Goal: Information Seeking & Learning: Learn about a topic

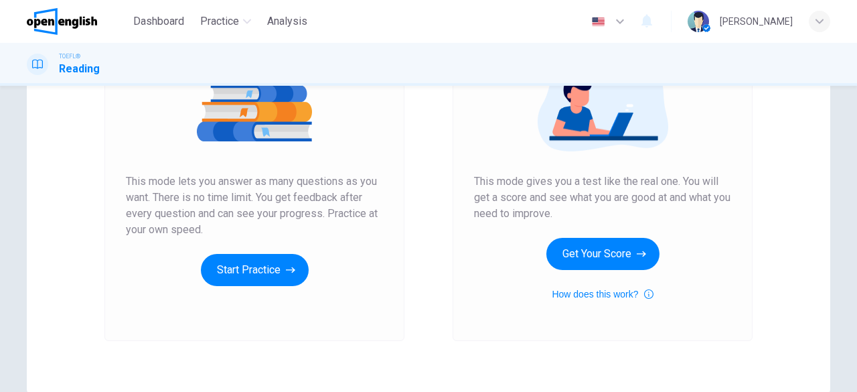
scroll to position [185, 0]
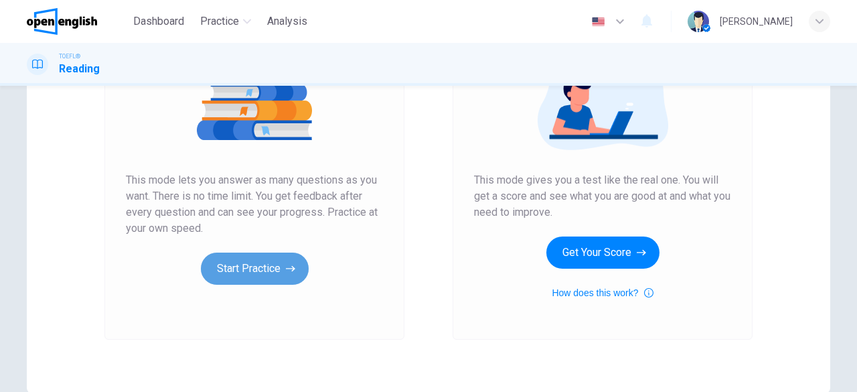
click at [270, 258] on button "Start Practice" at bounding box center [255, 268] width 108 height 32
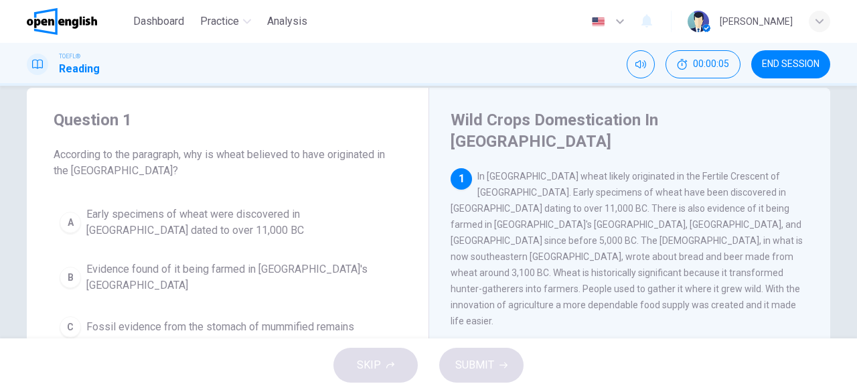
scroll to position [0, 0]
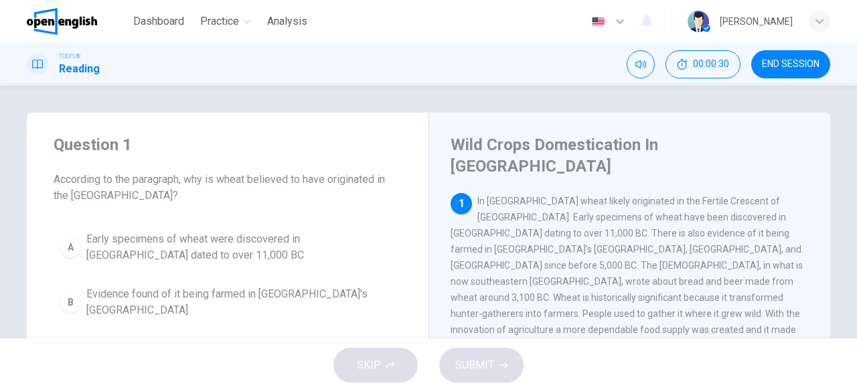
click at [187, 180] on span "According to the paragraph, why is wheat believed to have originated in the [GE…" at bounding box center [228, 187] width 348 height 32
drag, startPoint x: 187, startPoint y: 180, endPoint x: 276, endPoint y: 179, distance: 89.0
click at [276, 179] on span "According to the paragraph, why is wheat believed to have originated in the [GE…" at bounding box center [228, 187] width 348 height 32
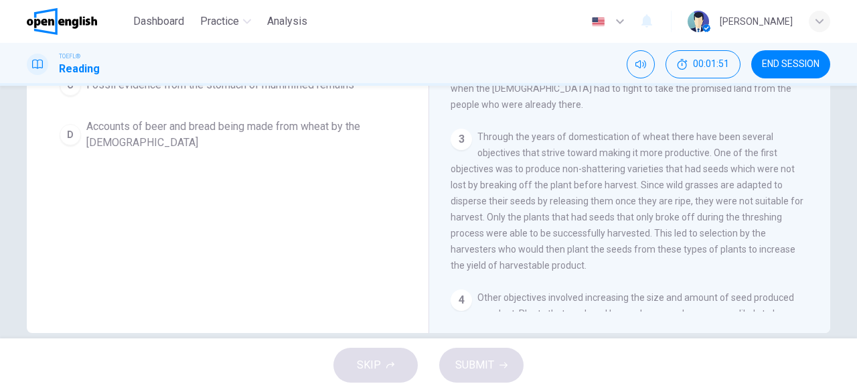
scroll to position [107, 0]
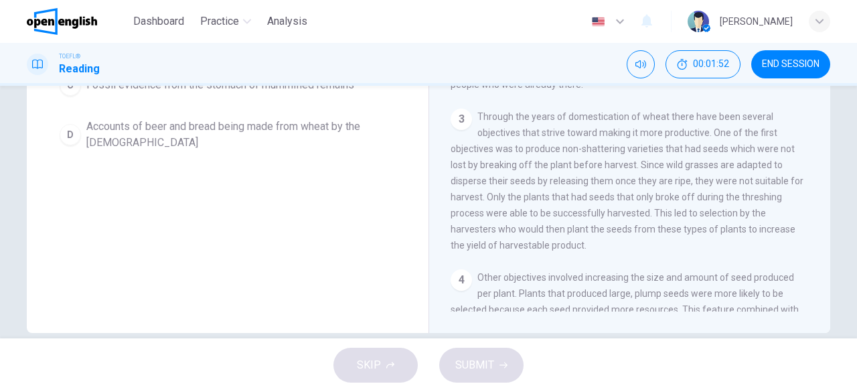
click at [821, 293] on div "Wild Crops Domestication In [GEOGRAPHIC_DATA] 1 In [GEOGRAPHIC_DATA] wheat like…" at bounding box center [629, 89] width 402 height 487
click at [821, 291] on div "Wild Crops Domestication In [GEOGRAPHIC_DATA] 1 In [GEOGRAPHIC_DATA] wheat like…" at bounding box center [629, 89] width 402 height 487
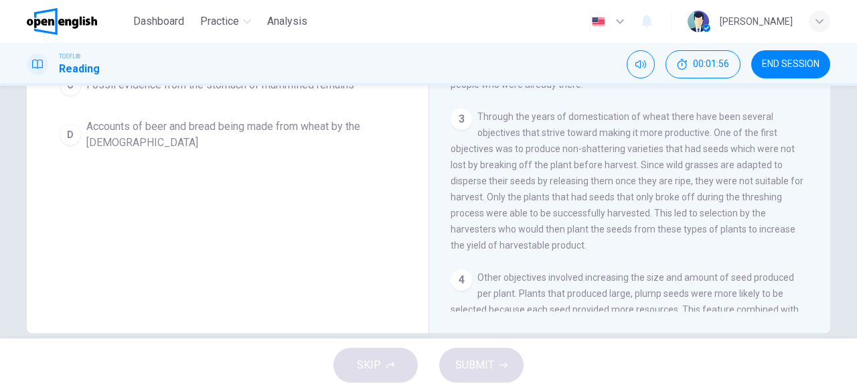
click at [821, 286] on div "Wild Crops Domestication In [GEOGRAPHIC_DATA] 1 In [GEOGRAPHIC_DATA] wheat like…" at bounding box center [629, 89] width 402 height 487
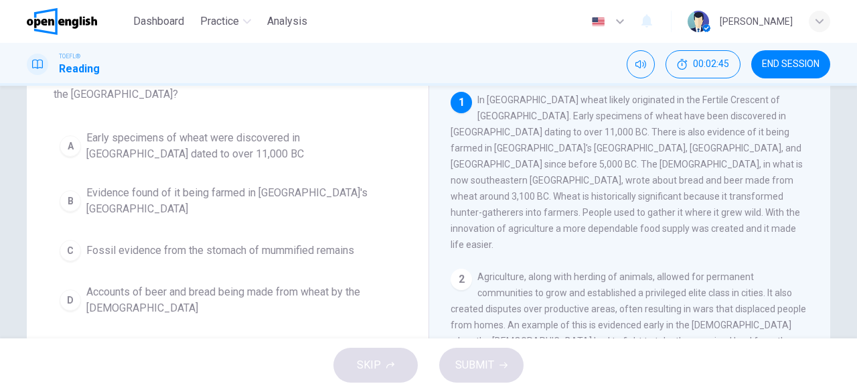
scroll to position [106, 0]
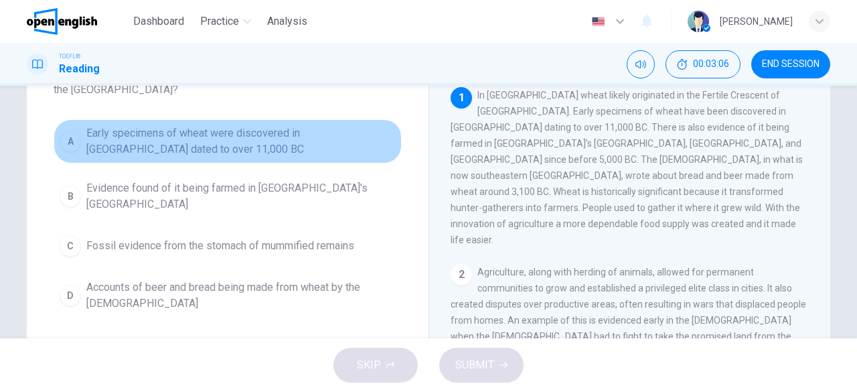
click at [274, 130] on span "Early specimens of wheat were discovered in [GEOGRAPHIC_DATA] dated to over 11,…" at bounding box center [240, 141] width 309 height 32
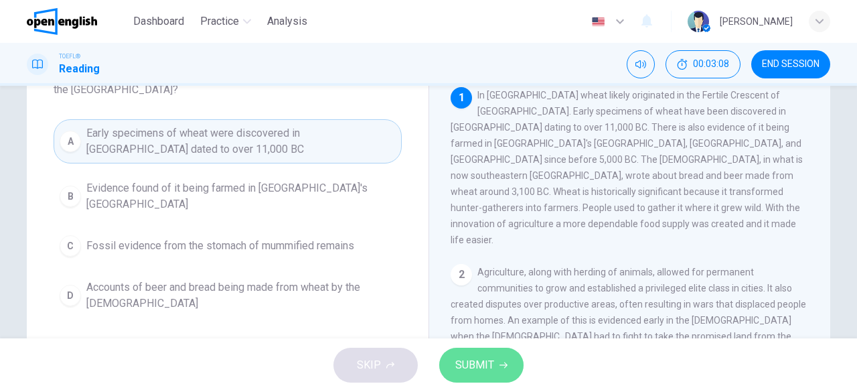
click at [467, 366] on span "SUBMIT" at bounding box center [474, 364] width 39 height 19
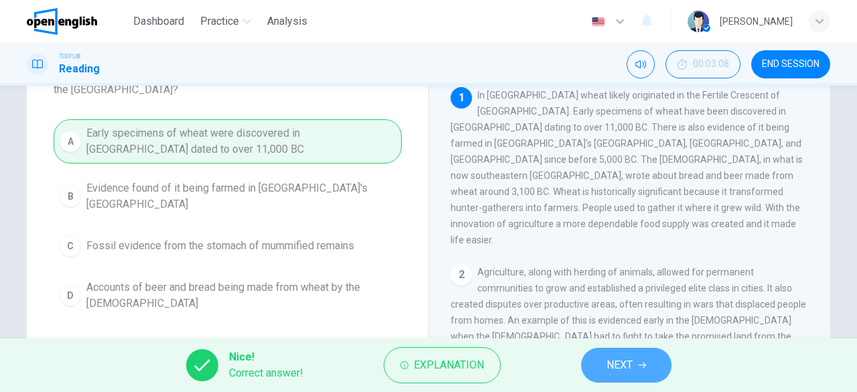
click at [629, 372] on span "NEXT" at bounding box center [619, 364] width 26 height 19
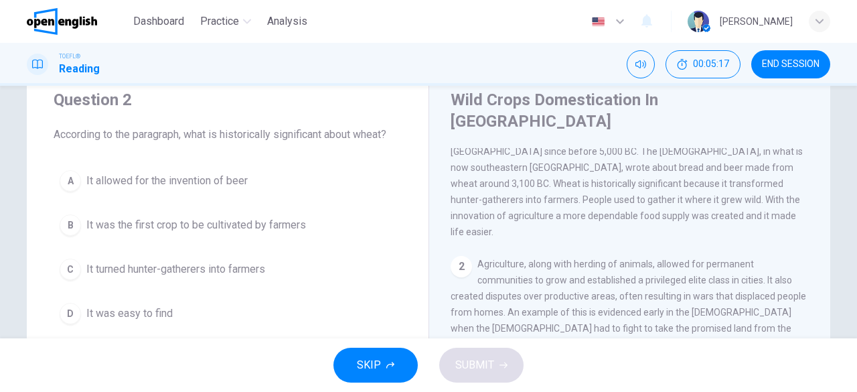
scroll to position [54, 0]
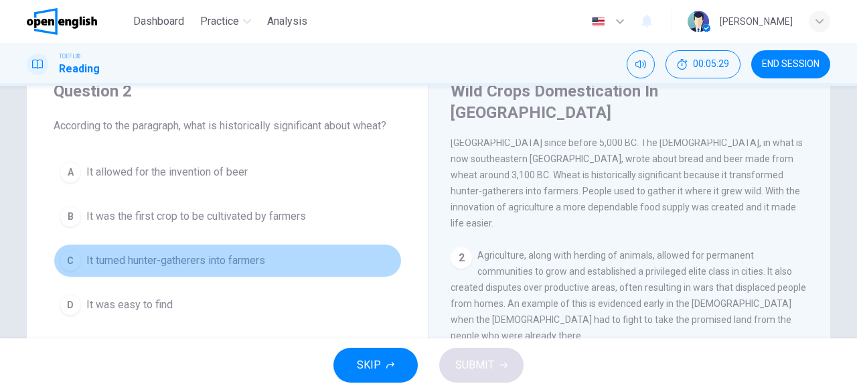
click at [265, 258] on button "C It turned hunter-gatherers into farmers" at bounding box center [228, 260] width 348 height 33
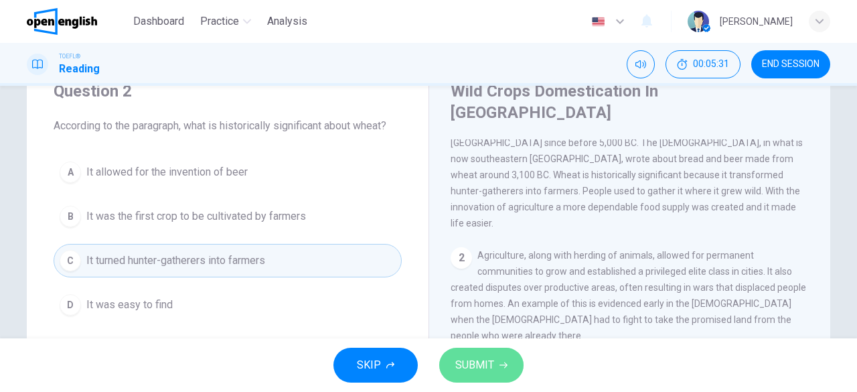
click at [489, 367] on span "SUBMIT" at bounding box center [474, 364] width 39 height 19
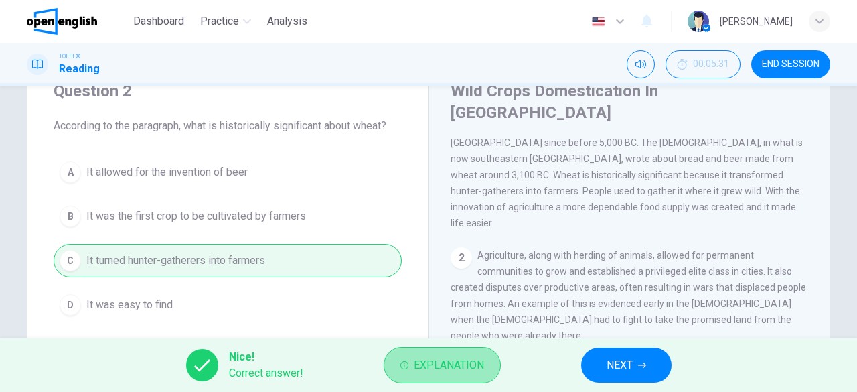
click at [448, 367] on span "Explanation" at bounding box center [449, 364] width 70 height 19
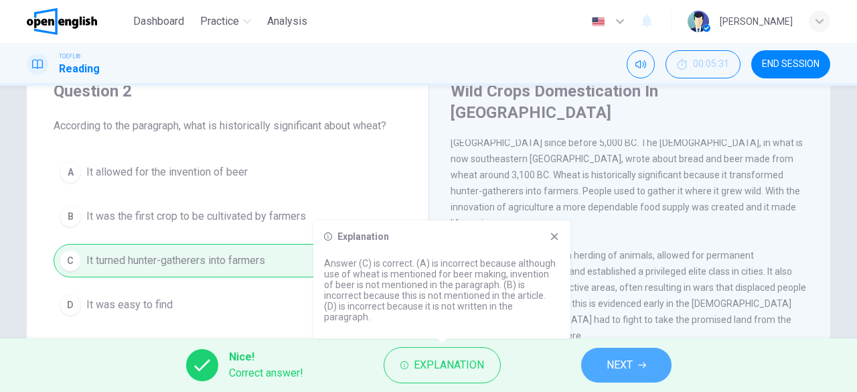
click at [602, 349] on button "NEXT" at bounding box center [626, 364] width 90 height 35
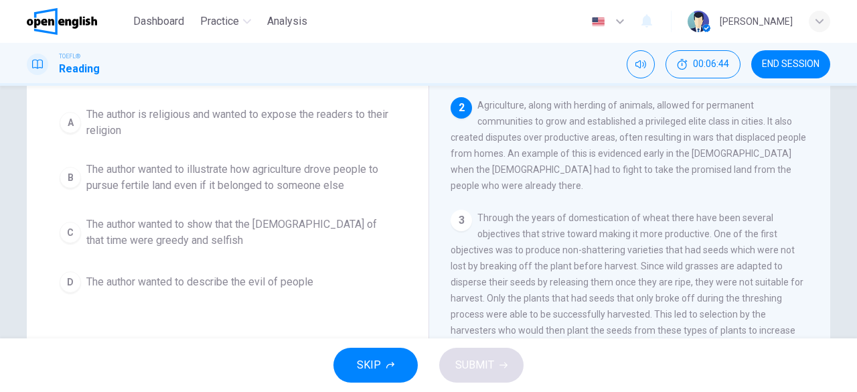
scroll to position [118, 0]
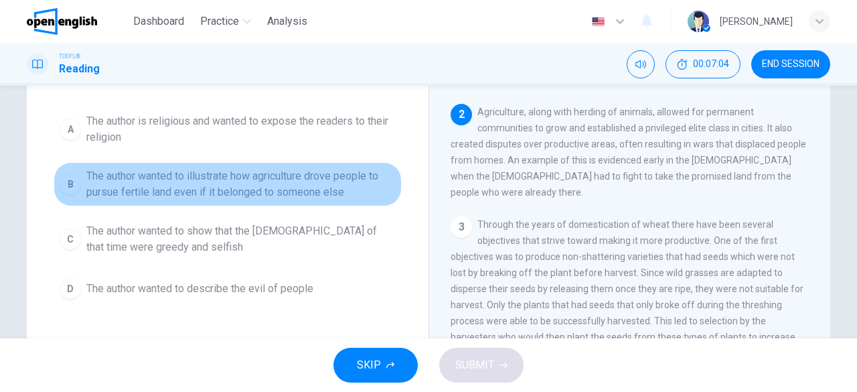
click at [322, 177] on span "The author wanted to illustrate how agriculture drove people to pursue fertile …" at bounding box center [240, 184] width 309 height 32
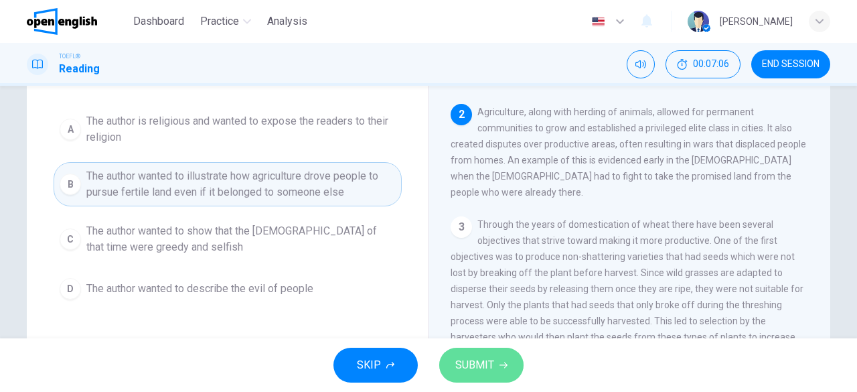
click at [469, 359] on span "SUBMIT" at bounding box center [474, 364] width 39 height 19
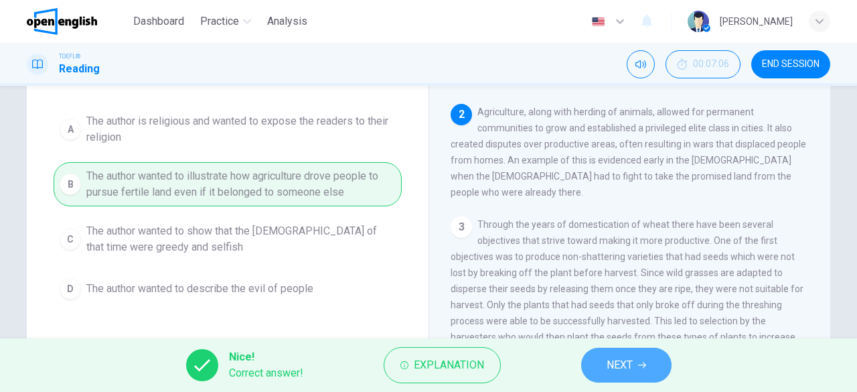
click at [610, 361] on span "NEXT" at bounding box center [619, 364] width 26 height 19
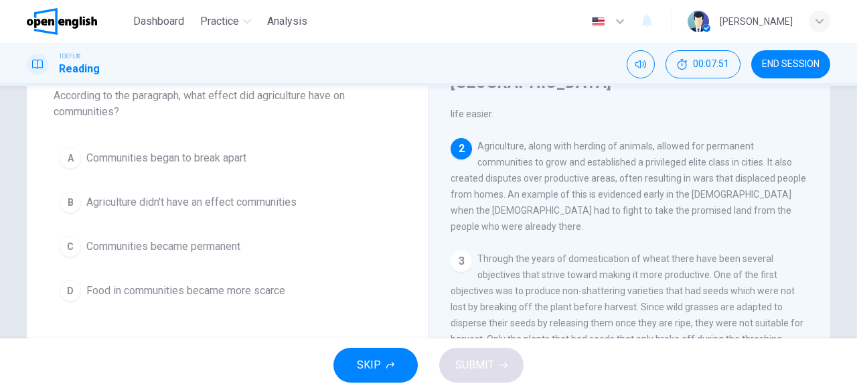
scroll to position [86, 0]
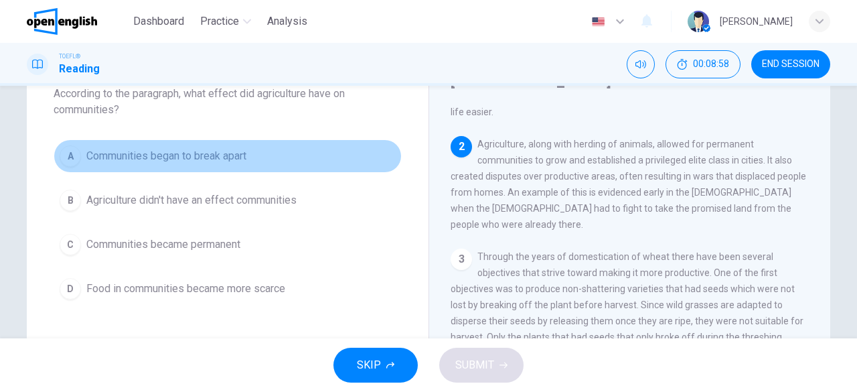
click at [217, 159] on span "Communities began to break apart" at bounding box center [166, 156] width 160 height 16
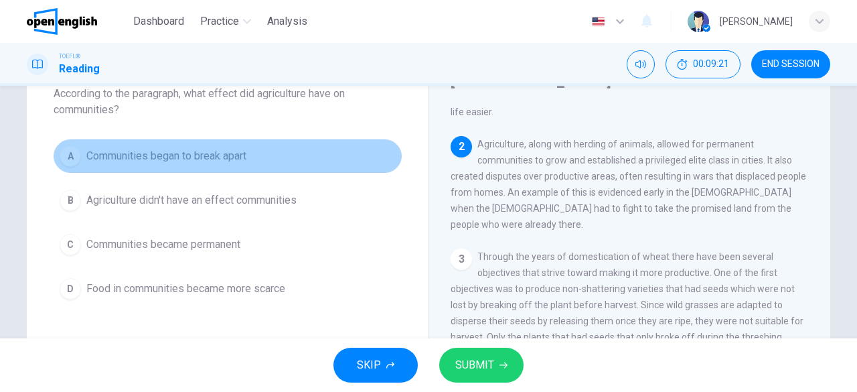
click at [217, 159] on span "Communities began to break apart" at bounding box center [166, 156] width 160 height 16
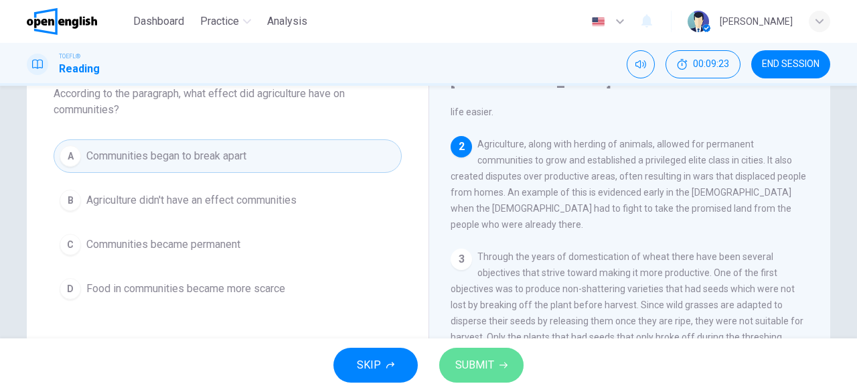
click at [470, 355] on button "SUBMIT" at bounding box center [481, 364] width 84 height 35
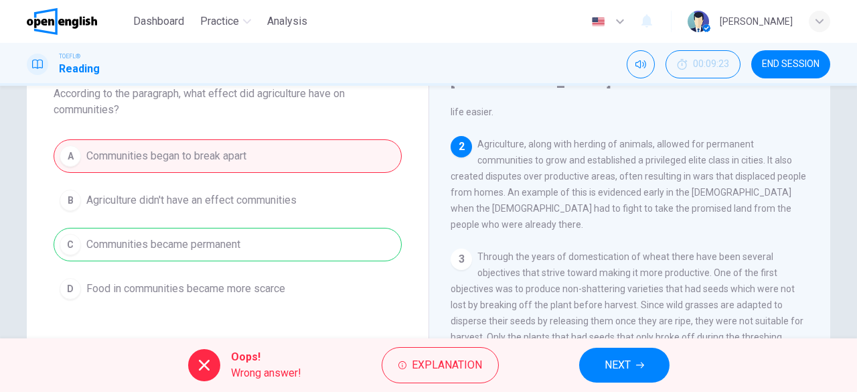
click at [318, 238] on div "A Communities began to break apart B Agriculture didn't have an effect communit…" at bounding box center [228, 222] width 348 height 166
click at [447, 357] on span "Explanation" at bounding box center [447, 364] width 70 height 19
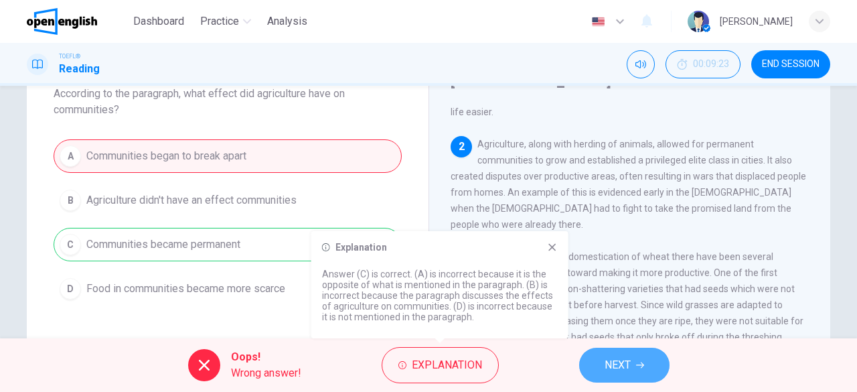
click at [645, 362] on button "NEXT" at bounding box center [624, 364] width 90 height 35
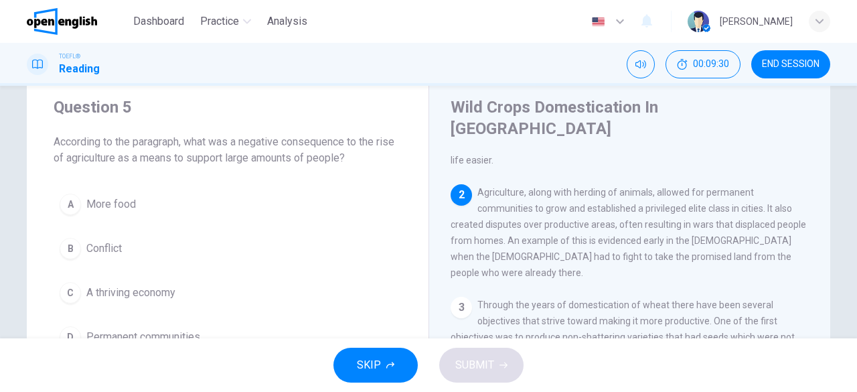
scroll to position [30, 0]
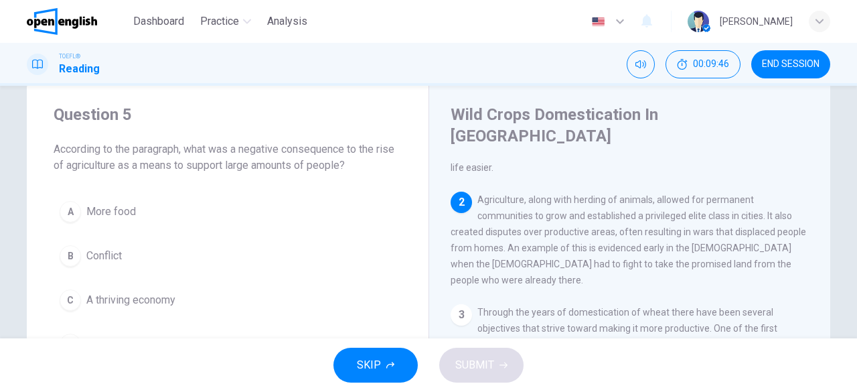
drag, startPoint x: 843, startPoint y: 161, endPoint x: 849, endPoint y: 205, distance: 43.9
click at [849, 205] on div "Question 5 According to the paragraph, what was a negative consequence to the r…" at bounding box center [428, 212] width 857 height 252
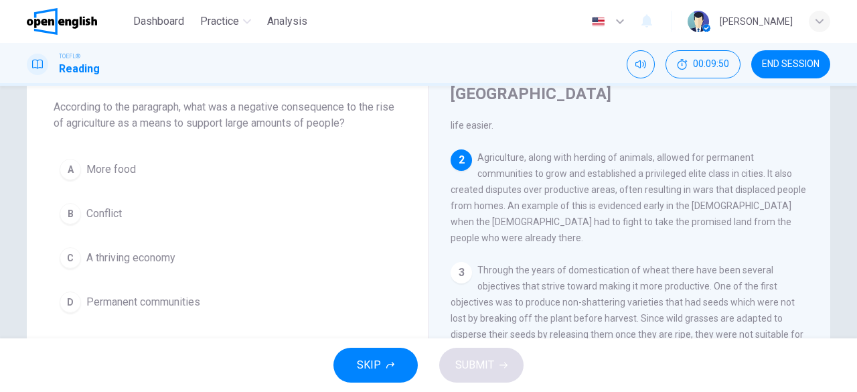
scroll to position [71, 0]
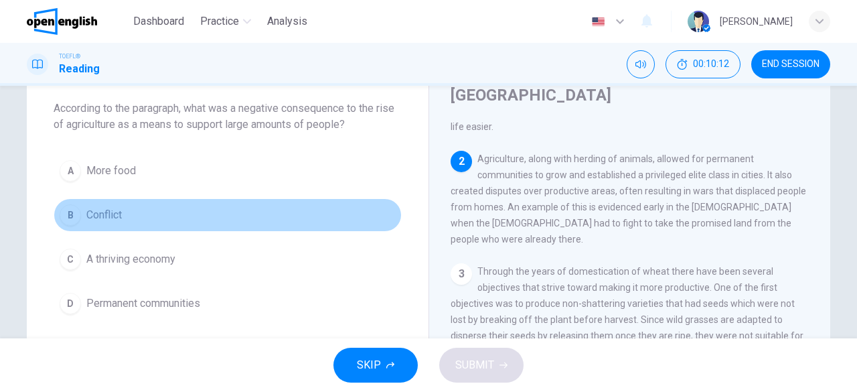
click at [72, 213] on div "B" at bounding box center [70, 214] width 21 height 21
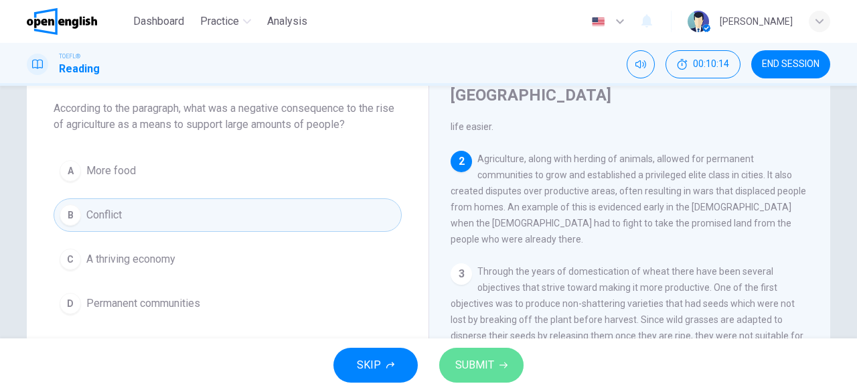
click at [489, 362] on span "SUBMIT" at bounding box center [474, 364] width 39 height 19
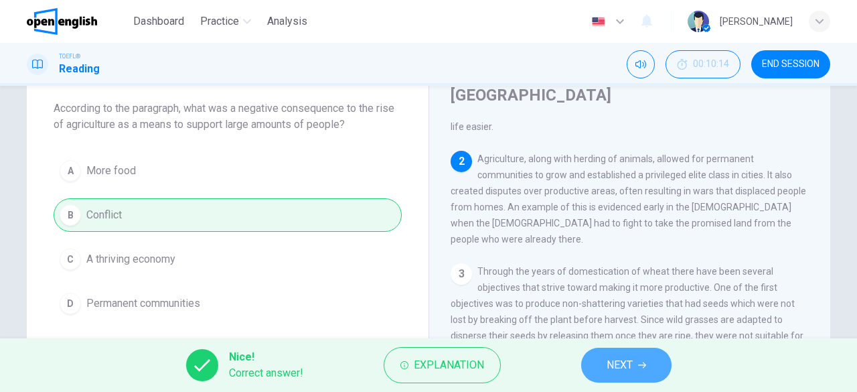
click at [617, 363] on span "NEXT" at bounding box center [619, 364] width 26 height 19
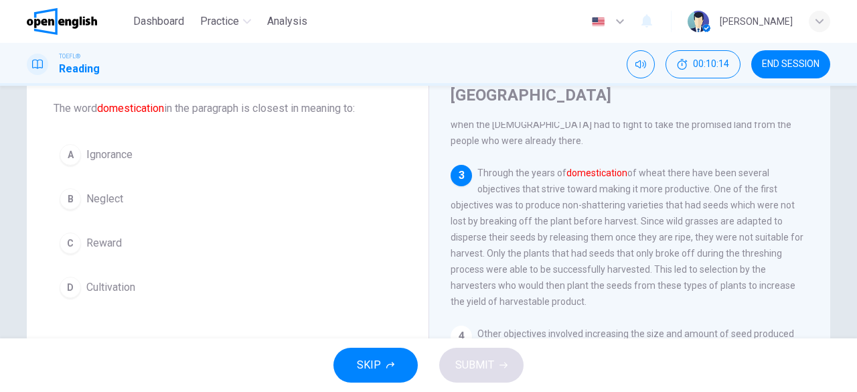
scroll to position [246, 0]
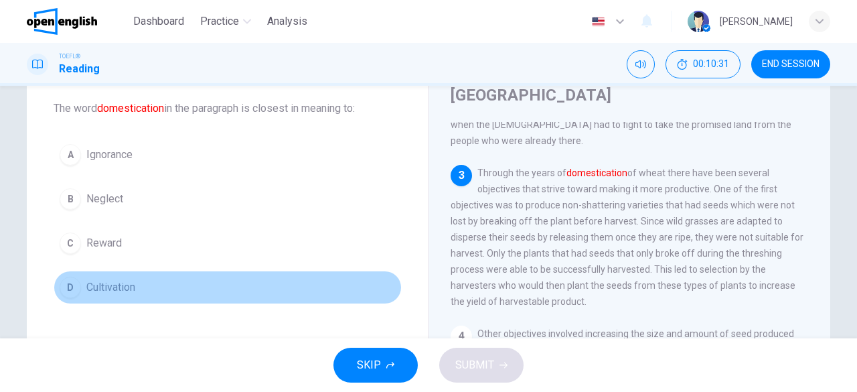
click at [72, 284] on div "D" at bounding box center [70, 286] width 21 height 21
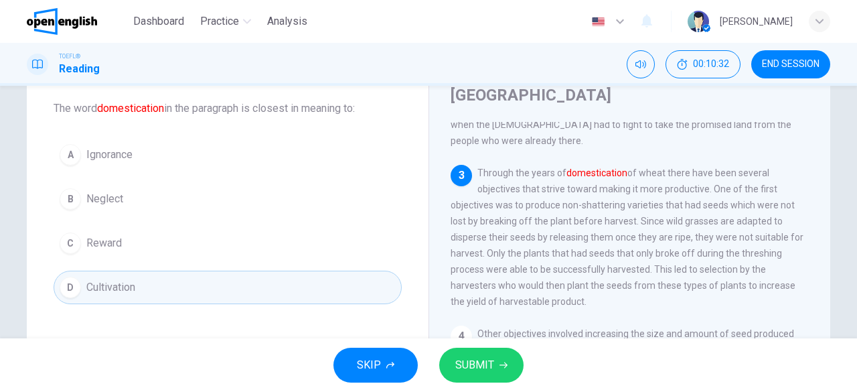
click at [491, 361] on span "SUBMIT" at bounding box center [474, 364] width 39 height 19
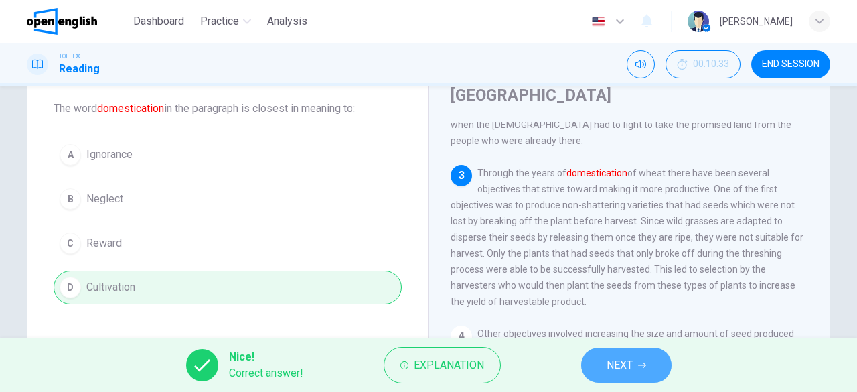
click at [612, 372] on span "NEXT" at bounding box center [619, 364] width 26 height 19
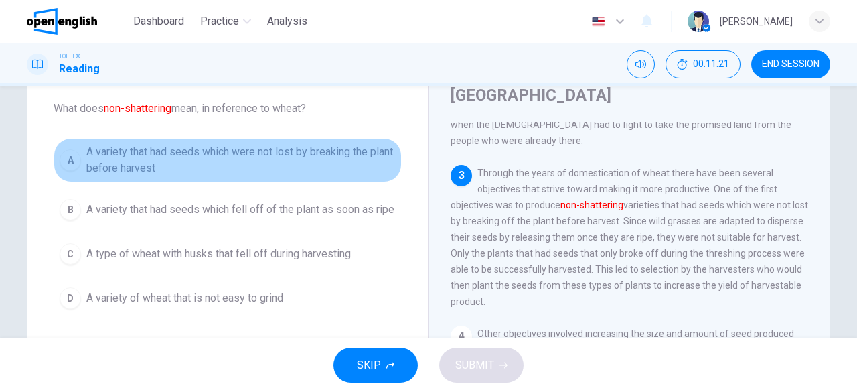
click at [254, 157] on span "A variety that had seeds which were not lost by breaking the plant before harve…" at bounding box center [240, 160] width 309 height 32
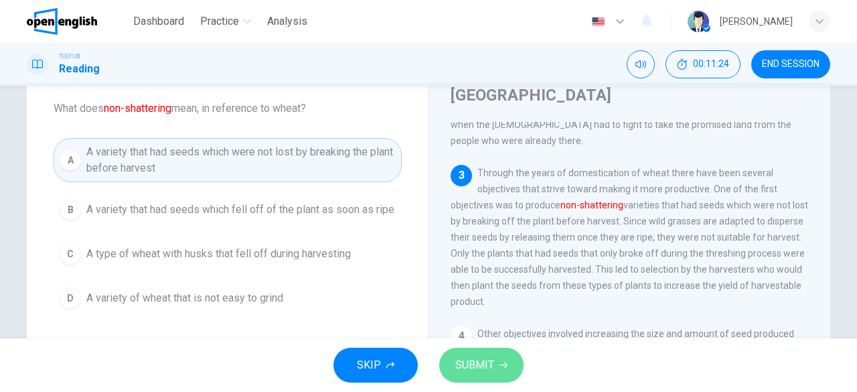
click at [463, 362] on span "SUBMIT" at bounding box center [474, 364] width 39 height 19
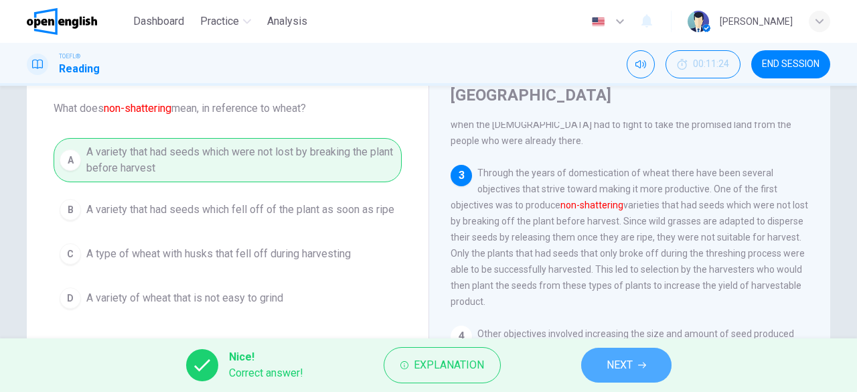
click at [625, 369] on span "NEXT" at bounding box center [619, 364] width 26 height 19
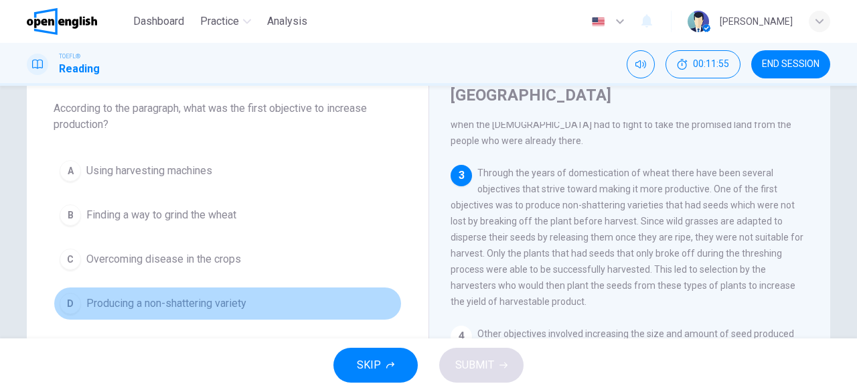
click at [190, 302] on span "Producing a non-shattering variety" at bounding box center [166, 303] width 160 height 16
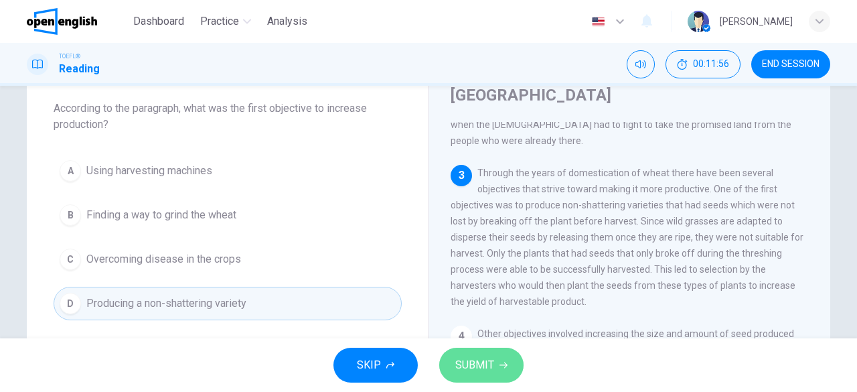
click at [461, 361] on span "SUBMIT" at bounding box center [474, 364] width 39 height 19
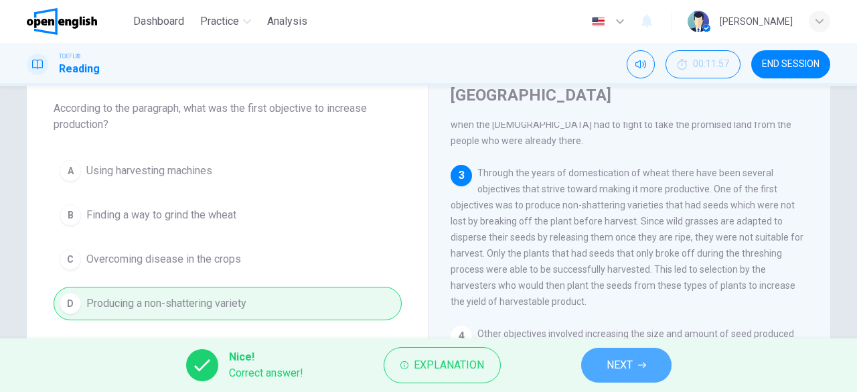
click at [619, 361] on span "NEXT" at bounding box center [619, 364] width 26 height 19
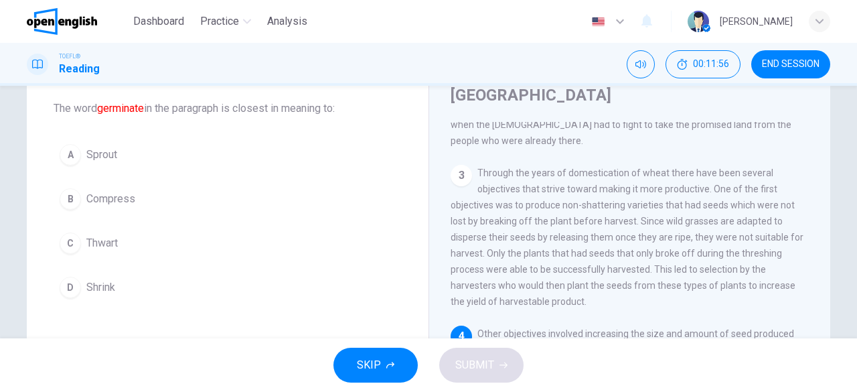
scroll to position [256, 0]
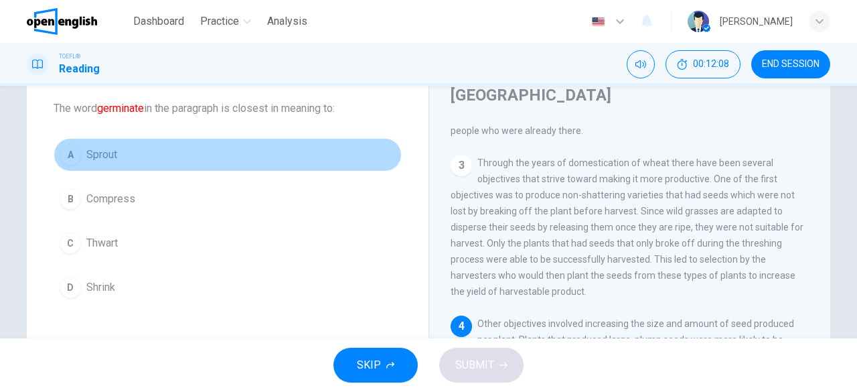
click at [90, 151] on span "Sprout" at bounding box center [101, 155] width 31 height 16
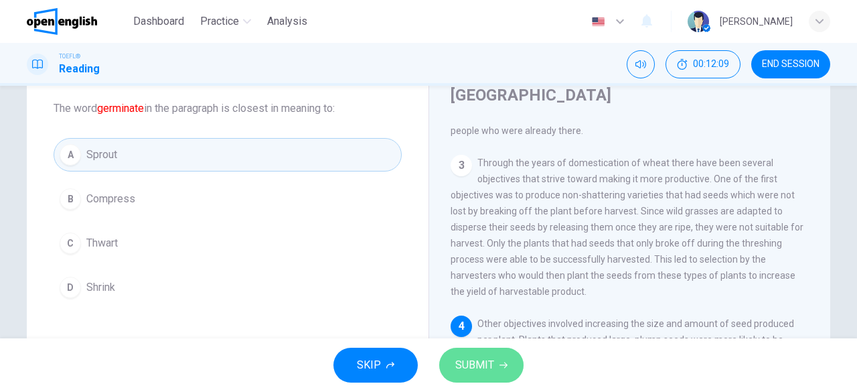
click at [479, 364] on span "SUBMIT" at bounding box center [474, 364] width 39 height 19
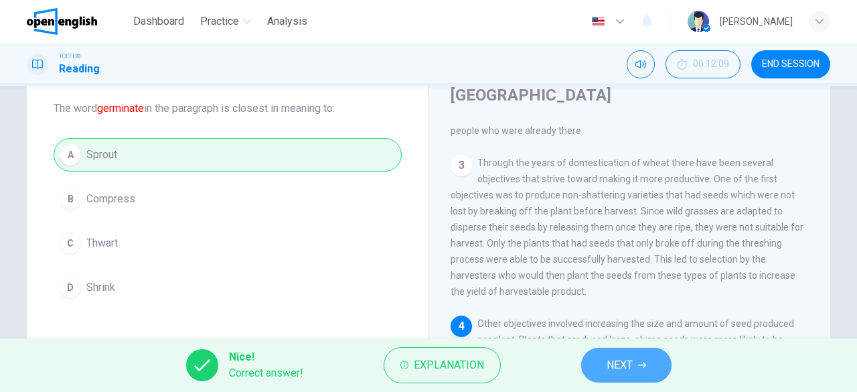
click at [608, 359] on span "NEXT" at bounding box center [619, 364] width 26 height 19
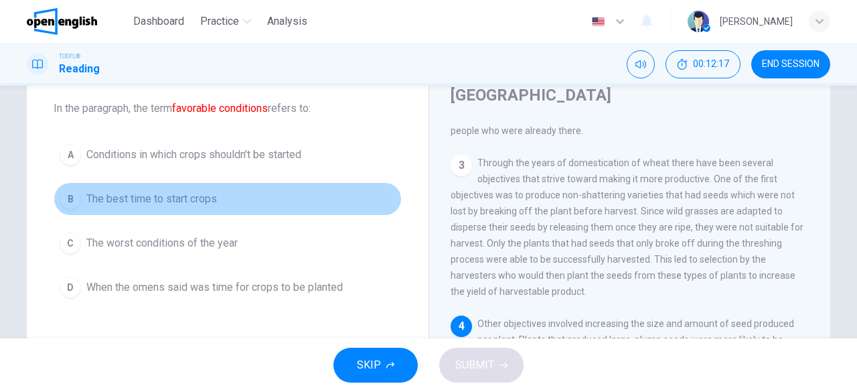
click at [110, 191] on span "The best time to start crops" at bounding box center [151, 199] width 131 height 16
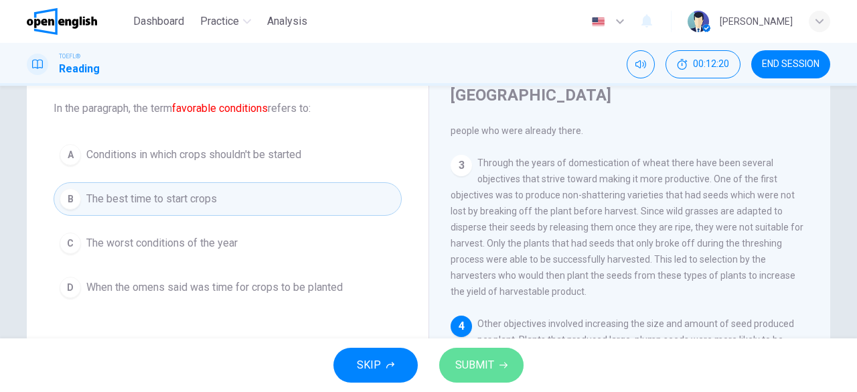
click at [483, 371] on span "SUBMIT" at bounding box center [474, 364] width 39 height 19
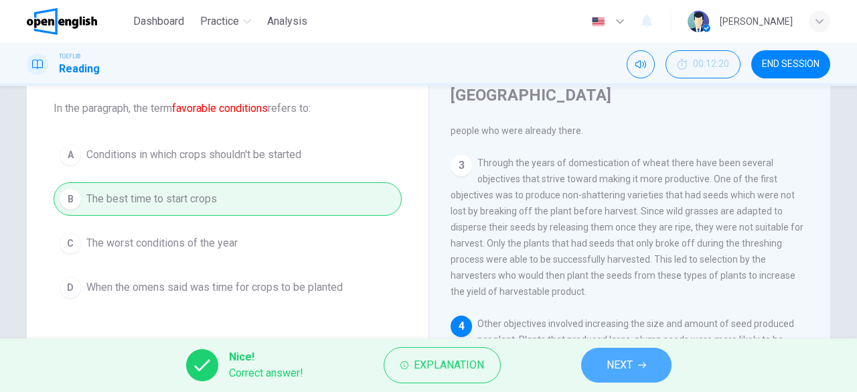
click at [609, 356] on span "NEXT" at bounding box center [619, 364] width 26 height 19
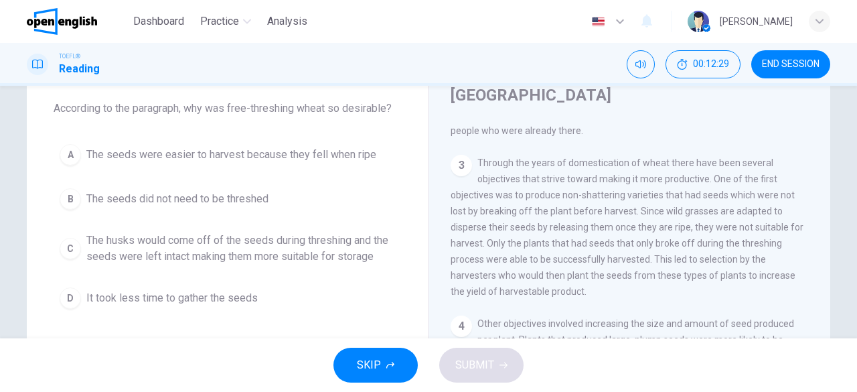
drag, startPoint x: 849, startPoint y: 141, endPoint x: 854, endPoint y: 159, distance: 18.2
click at [854, 159] on div "Question 11 According to the paragraph, why was free-threshing wheat so desirab…" at bounding box center [428, 212] width 857 height 252
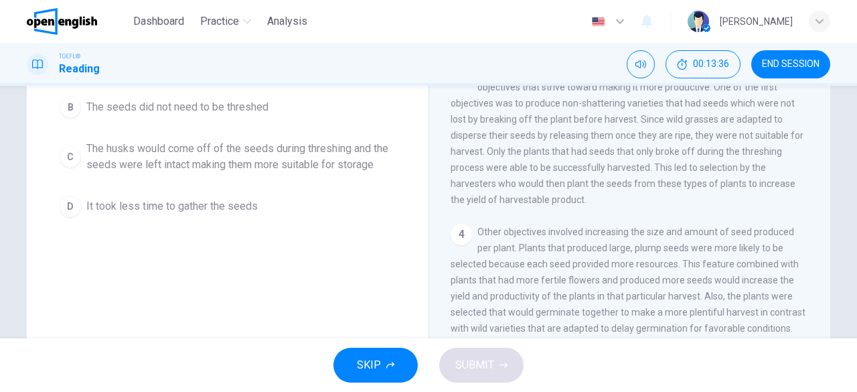
scroll to position [161, 0]
click at [285, 152] on span "The husks would come off of the seeds during threshing and the seeds were left …" at bounding box center [240, 159] width 309 height 32
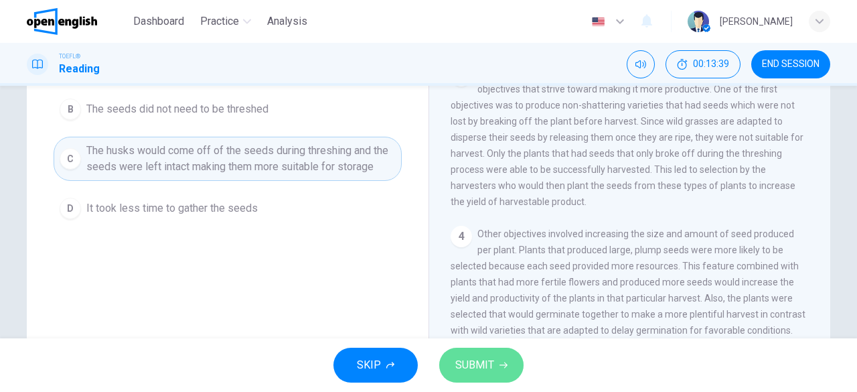
click at [500, 350] on button "SUBMIT" at bounding box center [481, 364] width 84 height 35
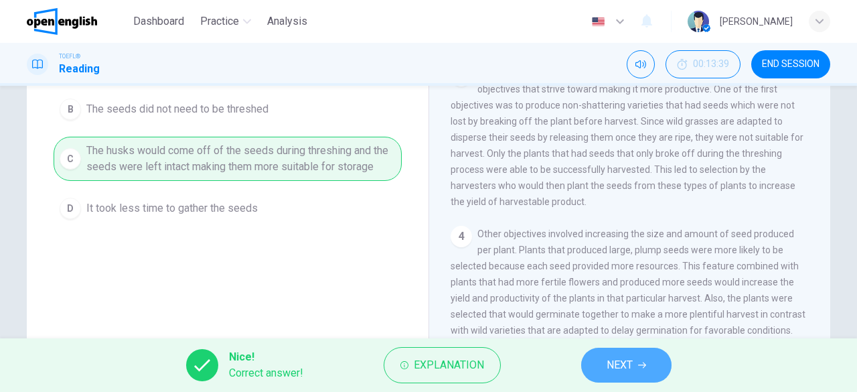
click at [624, 370] on span "NEXT" at bounding box center [619, 364] width 26 height 19
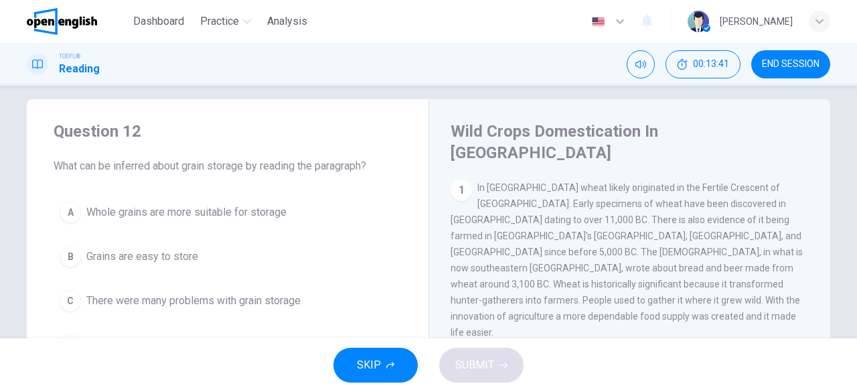
scroll to position [18, 0]
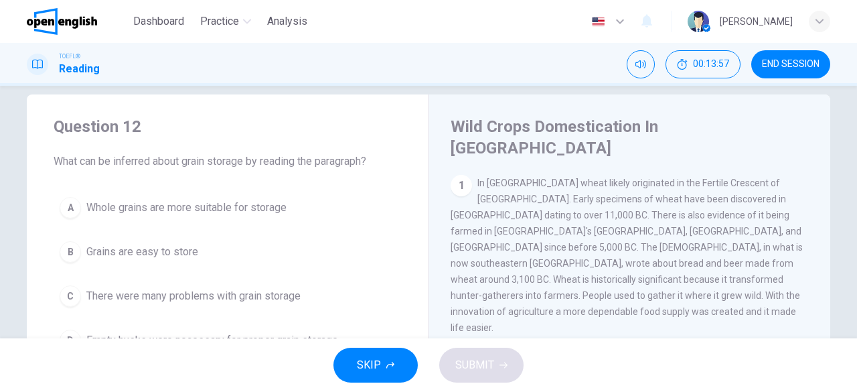
drag, startPoint x: 839, startPoint y: 208, endPoint x: 850, endPoint y: 203, distance: 11.7
click at [850, 203] on div "Question 12 What can be inferred about grain storage by reading the paragraph? …" at bounding box center [428, 212] width 857 height 252
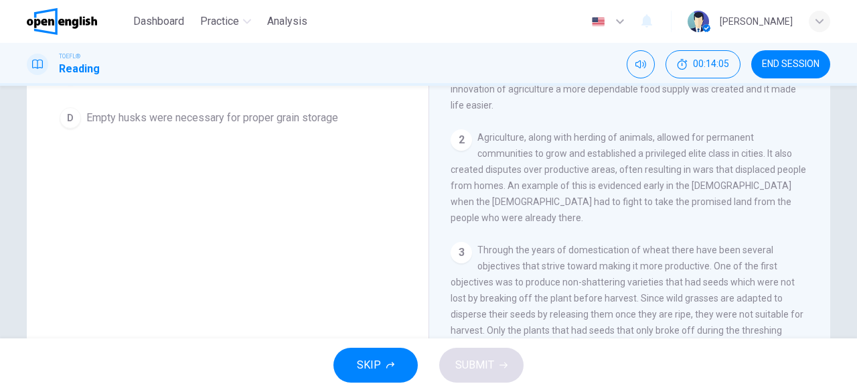
scroll to position [234, 0]
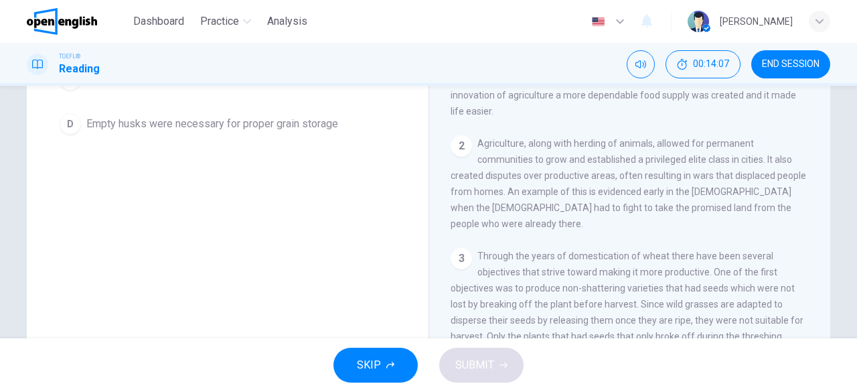
click at [815, 317] on div "1 In [GEOGRAPHIC_DATA] wheat likely originated in the Fertile Crescent of [GEOG…" at bounding box center [639, 150] width 376 height 385
click at [819, 321] on div "1 In [GEOGRAPHIC_DATA] wheat likely originated in the Fertile Crescent of [GEOG…" at bounding box center [639, 150] width 376 height 385
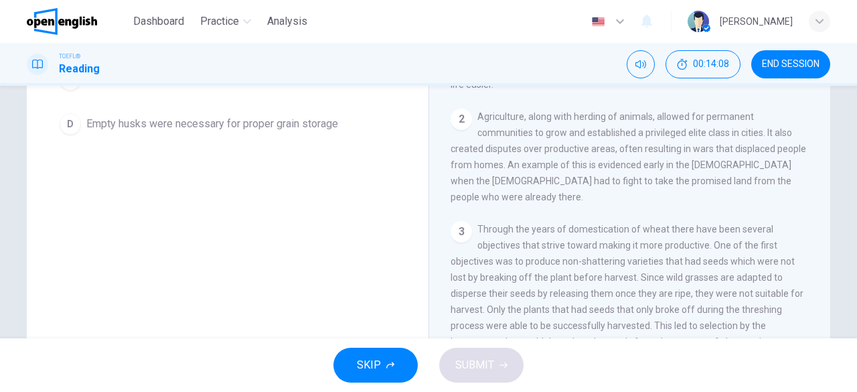
scroll to position [54, 0]
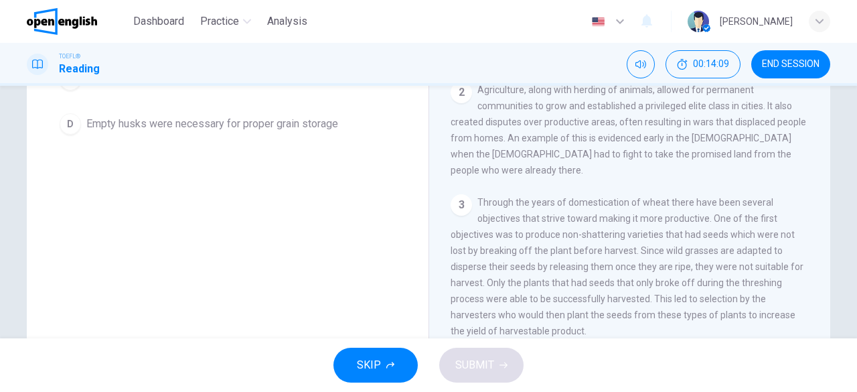
click at [819, 327] on div "Wild Crops Domestication In [GEOGRAPHIC_DATA] 1 In [GEOGRAPHIC_DATA] wheat like…" at bounding box center [629, 121] width 402 height 487
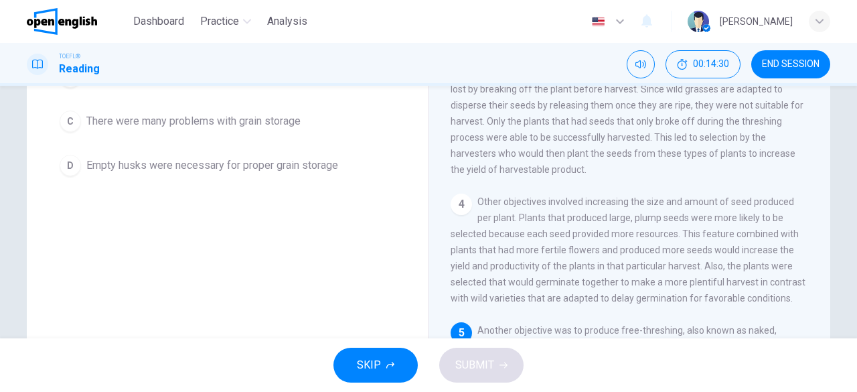
scroll to position [191, 0]
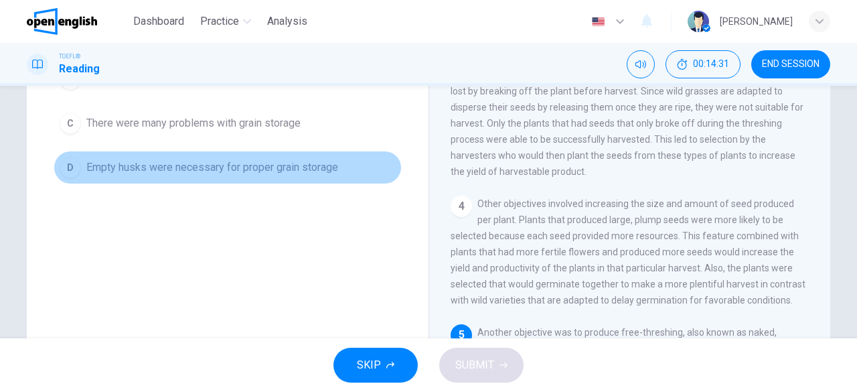
click at [212, 162] on span "Empty husks were necessary for proper grain storage" at bounding box center [212, 167] width 252 height 16
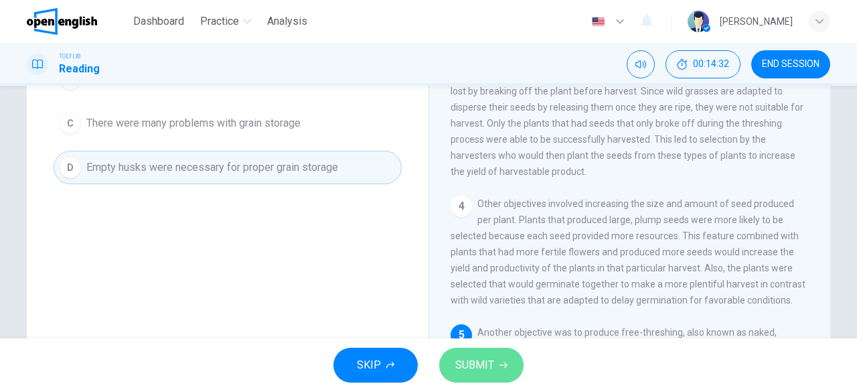
click at [486, 354] on button "SUBMIT" at bounding box center [481, 364] width 84 height 35
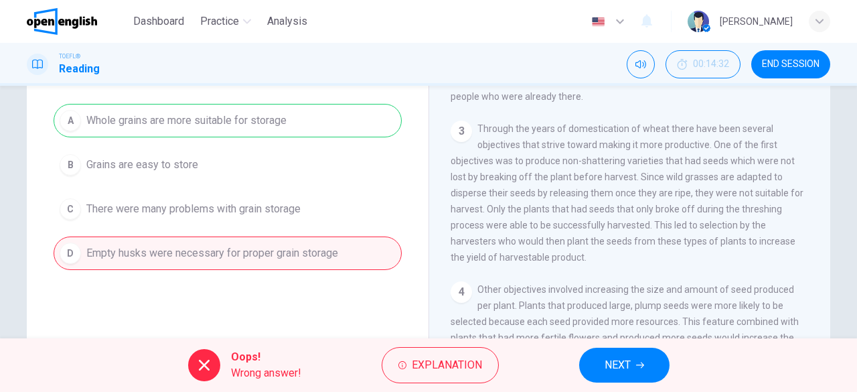
scroll to position [78, 0]
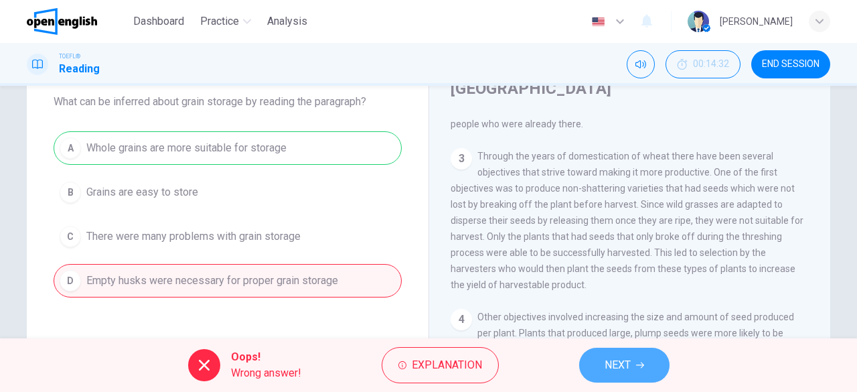
click at [615, 373] on span "NEXT" at bounding box center [617, 364] width 26 height 19
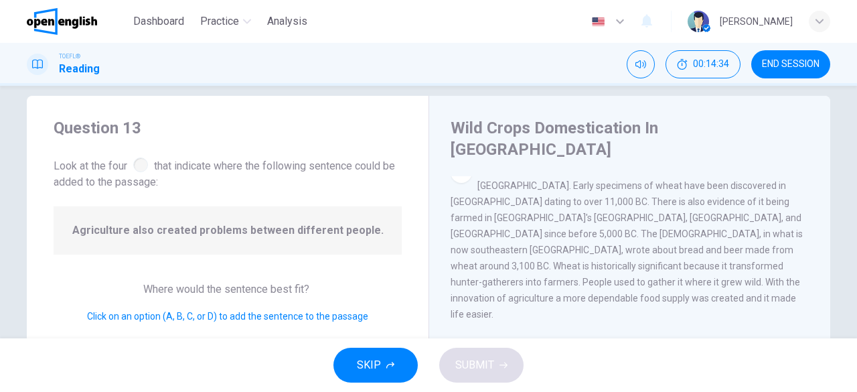
scroll to position [9, 0]
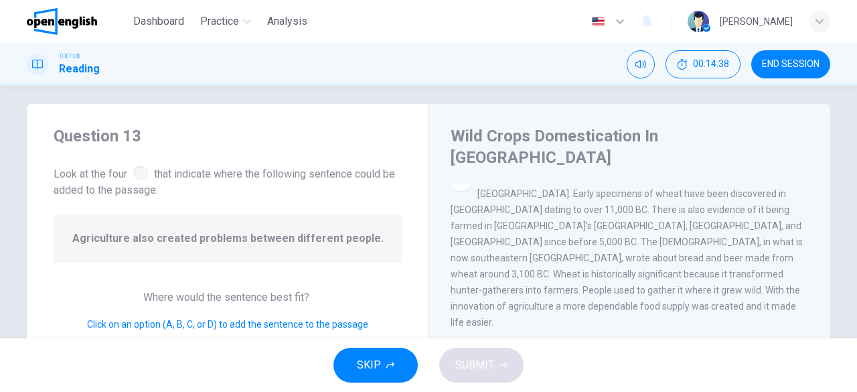
click at [141, 171] on div at bounding box center [140, 172] width 15 height 15
click at [310, 239] on span "Agriculture also created problems between different people." at bounding box center [227, 238] width 311 height 16
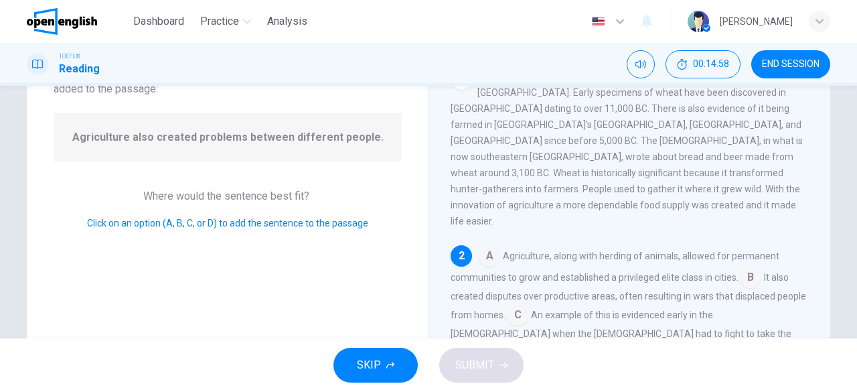
scroll to position [105, 0]
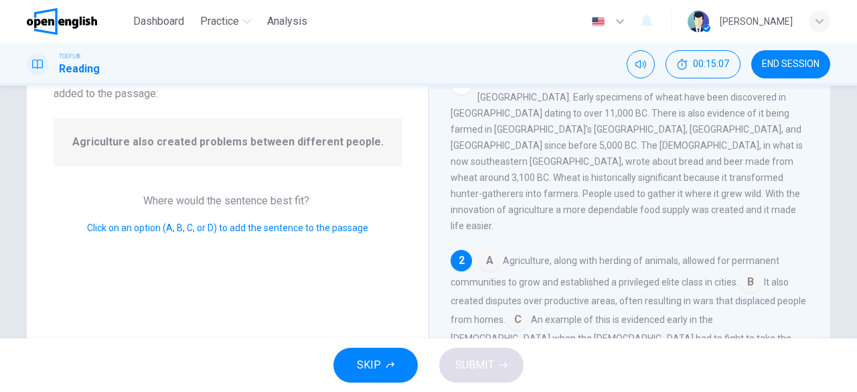
click at [752, 272] on input at bounding box center [750, 282] width 21 height 21
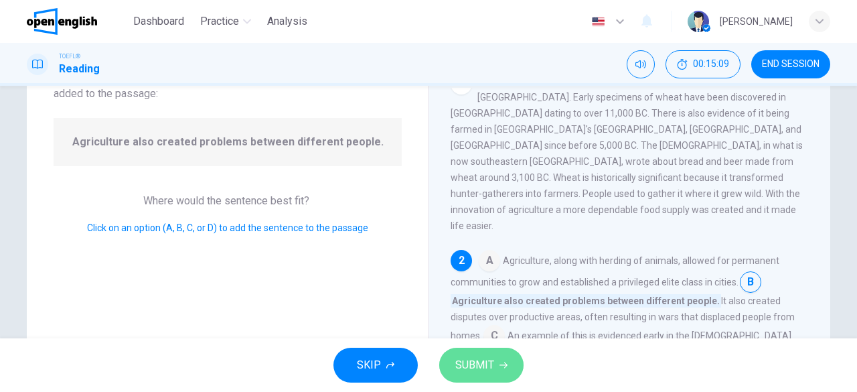
click at [471, 360] on span "SUBMIT" at bounding box center [474, 364] width 39 height 19
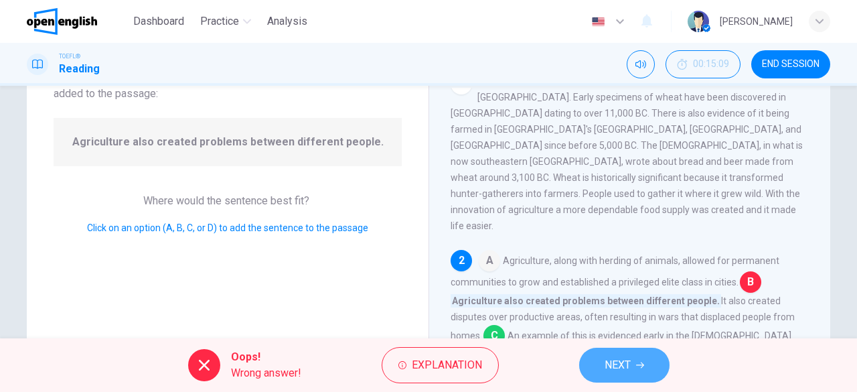
click at [598, 354] on button "NEXT" at bounding box center [624, 364] width 90 height 35
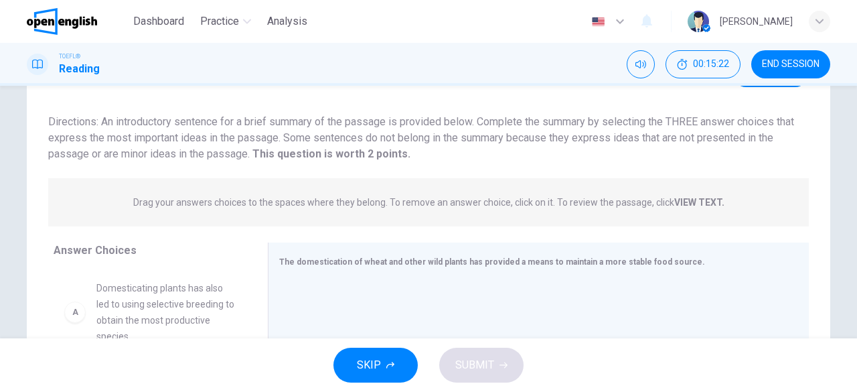
scroll to position [76, 0]
click at [807, 56] on button "END SESSION" at bounding box center [790, 64] width 79 height 28
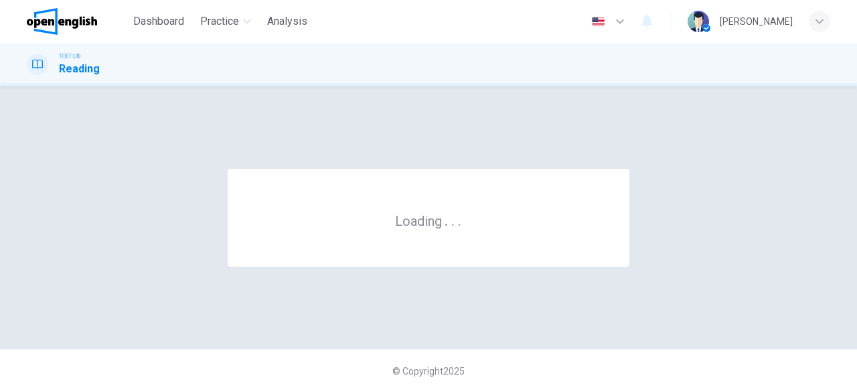
scroll to position [0, 0]
